Goal: Information Seeking & Learning: Learn about a topic

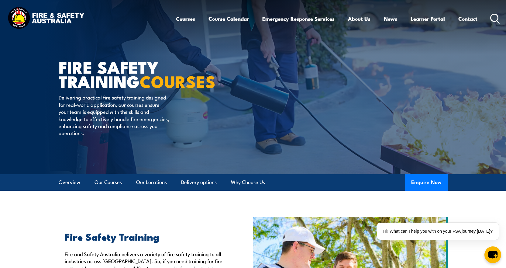
click at [493, 20] on icon at bounding box center [495, 19] width 10 height 10
click at [490, 14] on link at bounding box center [495, 19] width 10 height 10
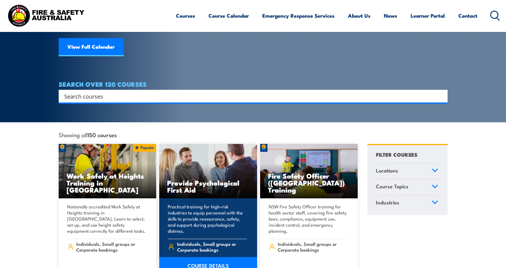
scroll to position [121, 0]
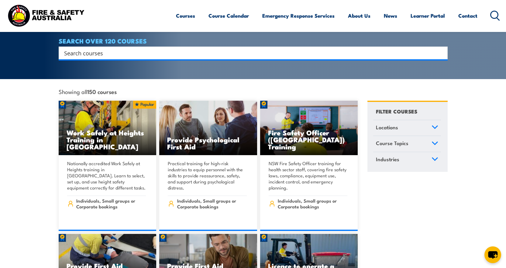
click at [145, 48] on input "Search input" at bounding box center [249, 52] width 370 height 9
type input "4wd"
